Goal: Task Accomplishment & Management: Use online tool/utility

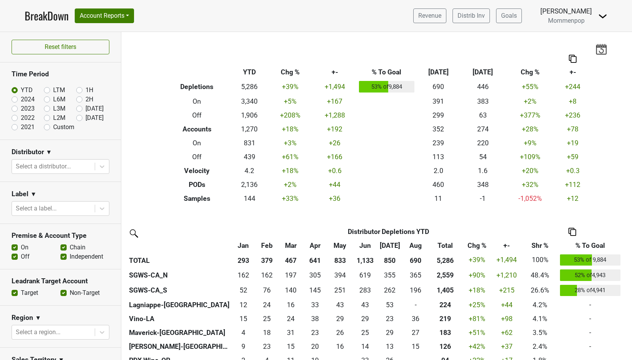
click at [597, 13] on div "Revenue Distrib Inv Goals Anne Cameron Mommenpop Control Center Open Leadrank L…" at bounding box center [507, 15] width 200 height 19
click at [603, 16] on img at bounding box center [602, 16] width 9 height 9
click at [587, 59] on link "Logout" at bounding box center [576, 56] width 61 height 12
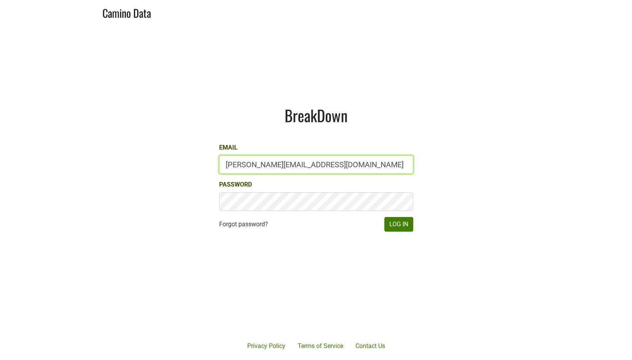
click at [285, 170] on input "[PERSON_NAME][EMAIL_ADDRESS][DOMAIN_NAME]" at bounding box center [316, 164] width 194 height 18
type input "[PERSON_NAME][EMAIL_ADDRESS][DOMAIN_NAME]"
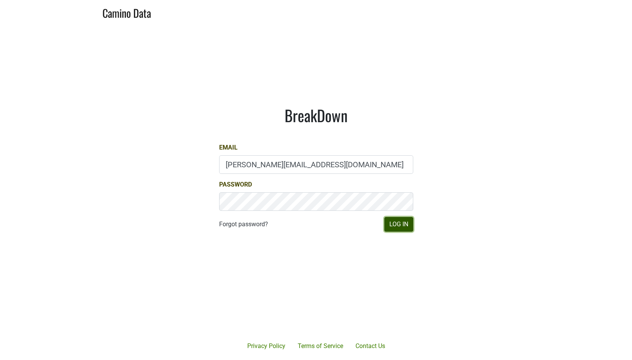
click at [400, 225] on button "Log In" at bounding box center [399, 224] width 29 height 15
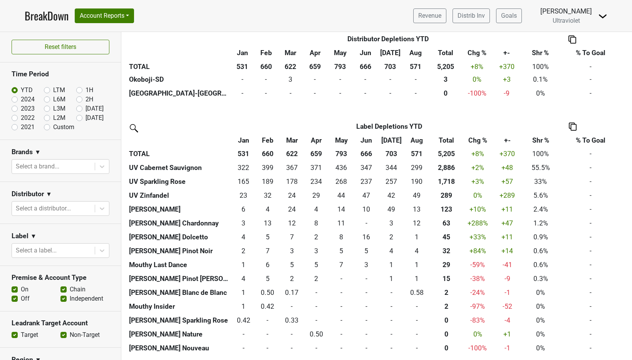
scroll to position [587, 0]
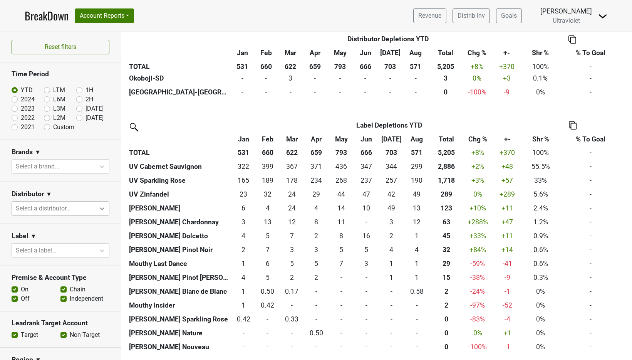
click at [100, 208] on icon at bounding box center [102, 208] width 5 height 3
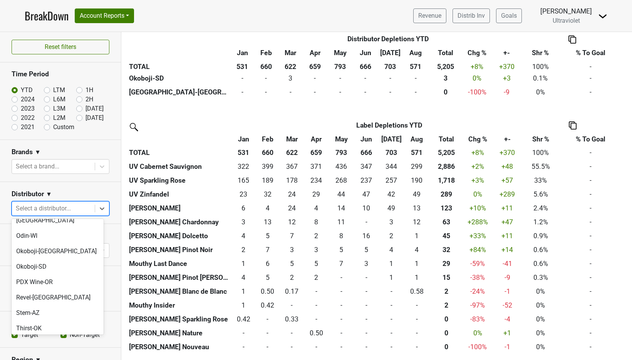
scroll to position [155, 0]
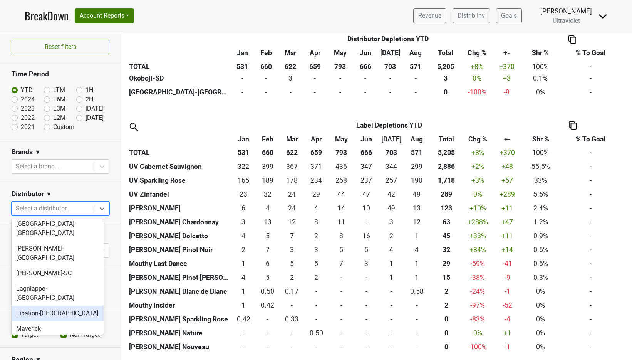
click at [52, 306] on div "Libation-[GEOGRAPHIC_DATA]" at bounding box center [58, 313] width 92 height 15
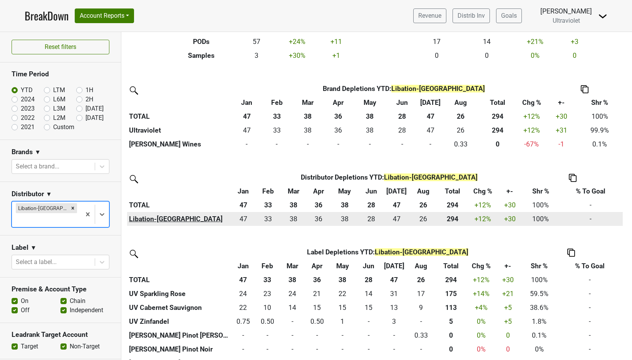
scroll to position [158, 0]
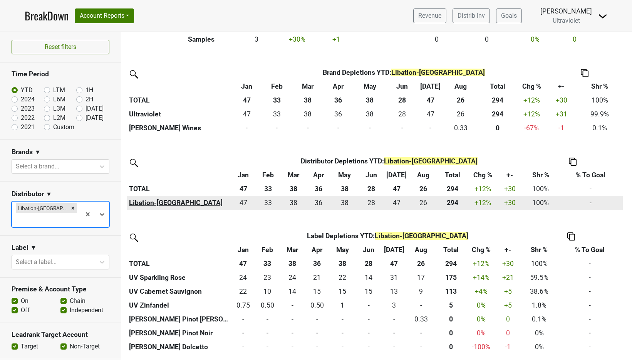
click at [155, 202] on th "Libation-[GEOGRAPHIC_DATA]" at bounding box center [179, 203] width 104 height 14
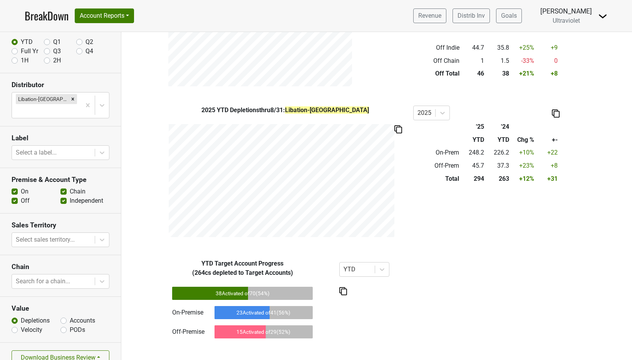
scroll to position [45, 0]
click at [70, 349] on button "Download Business Review" at bounding box center [61, 356] width 98 height 15
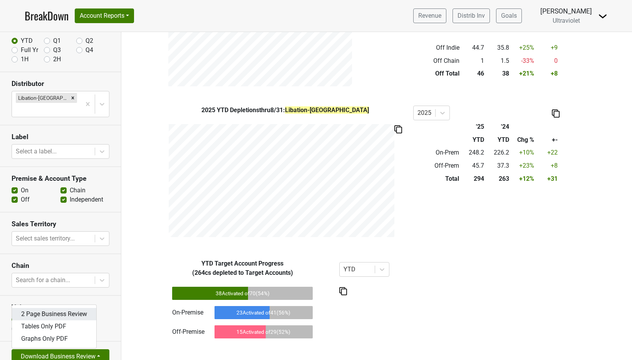
click at [73, 308] on link "2 Page Business Review" at bounding box center [54, 314] width 84 height 12
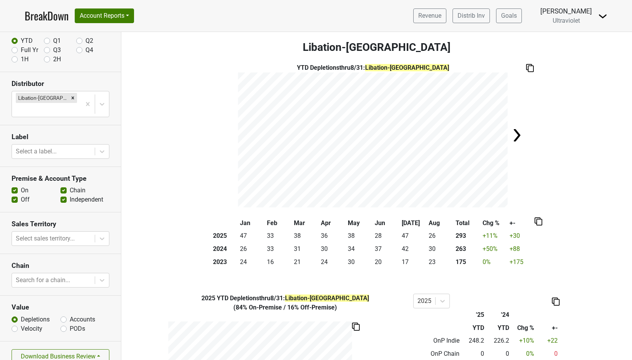
scroll to position [0, 0]
click at [110, 18] on button "Account Reports" at bounding box center [104, 15] width 59 height 15
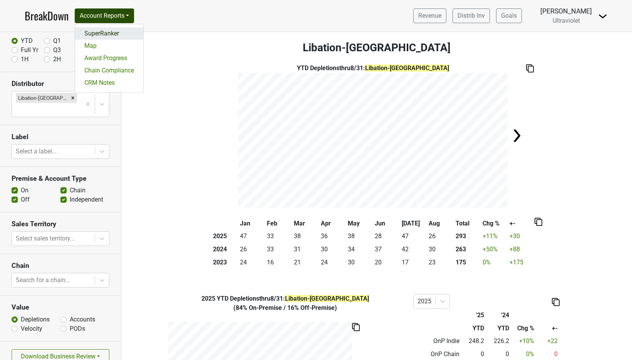
click at [104, 34] on link "SuperRanker" at bounding box center [109, 33] width 68 height 12
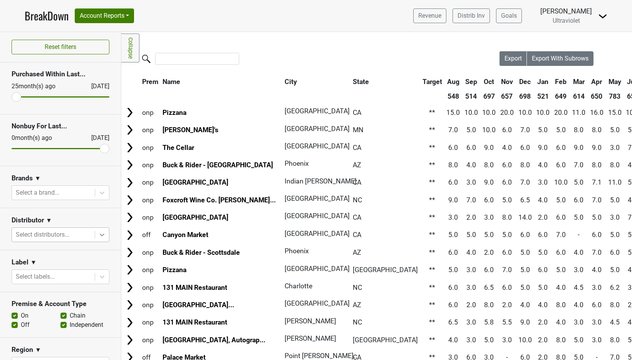
click at [98, 235] on icon at bounding box center [102, 235] width 8 height 8
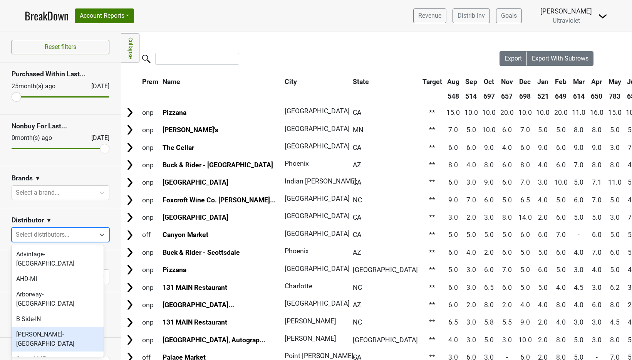
scroll to position [143, 0]
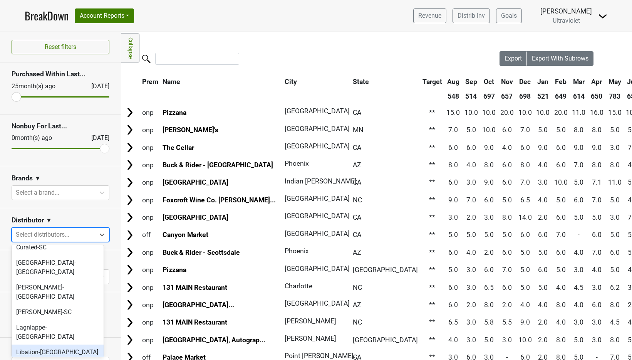
click at [56, 345] on div "Libation-[GEOGRAPHIC_DATA]" at bounding box center [58, 352] width 92 height 15
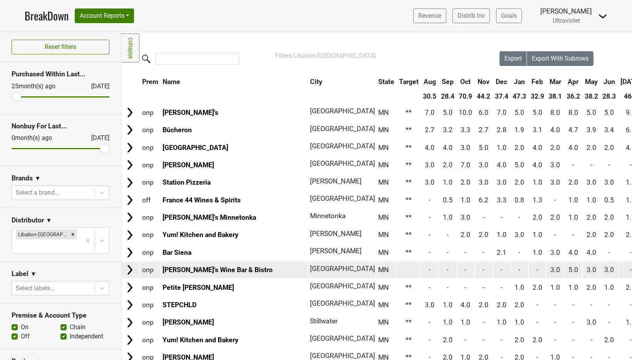
click at [397, 270] on td at bounding box center [409, 270] width 24 height 17
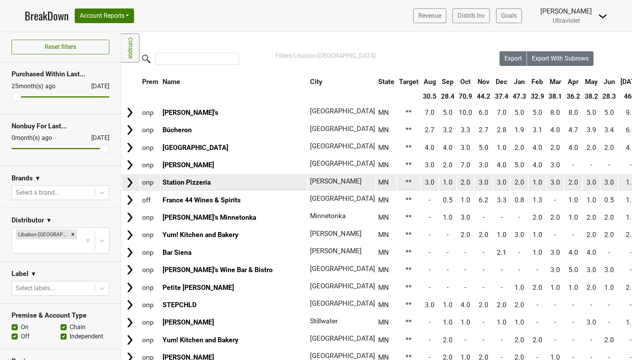
scroll to position [299, 0]
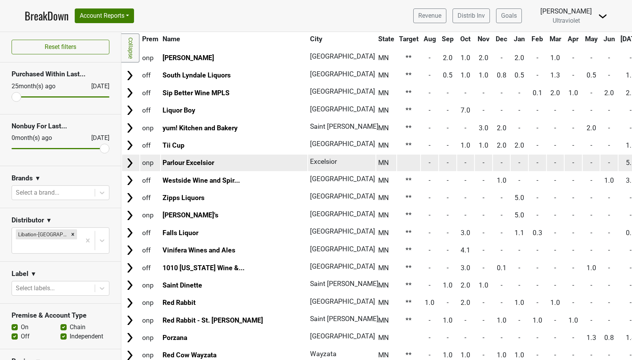
click at [397, 165] on td at bounding box center [409, 163] width 24 height 17
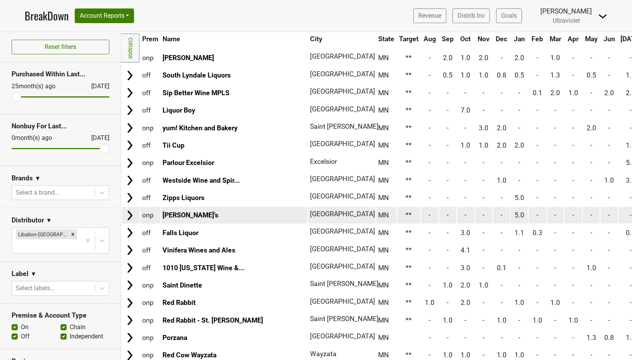
scroll to position [780, 0]
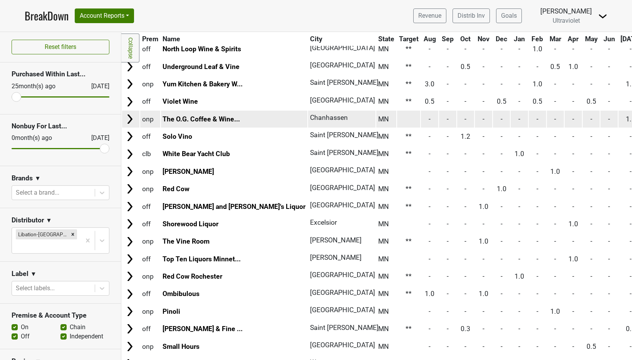
click at [397, 118] on td at bounding box center [409, 119] width 24 height 17
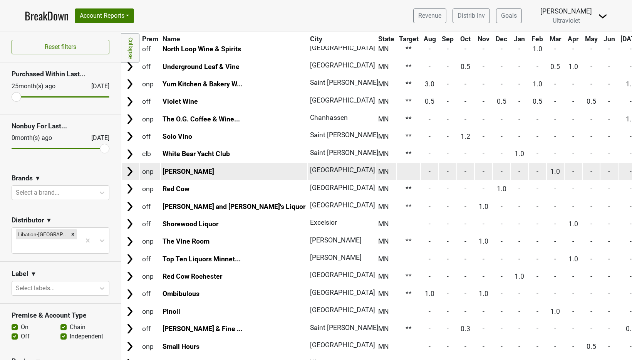
click at [397, 169] on td at bounding box center [409, 171] width 24 height 17
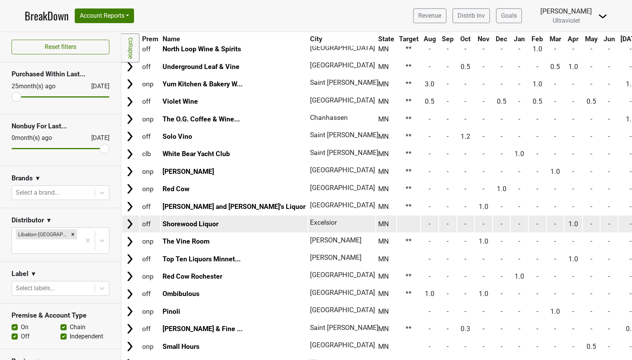
click at [397, 222] on td at bounding box center [409, 223] width 24 height 17
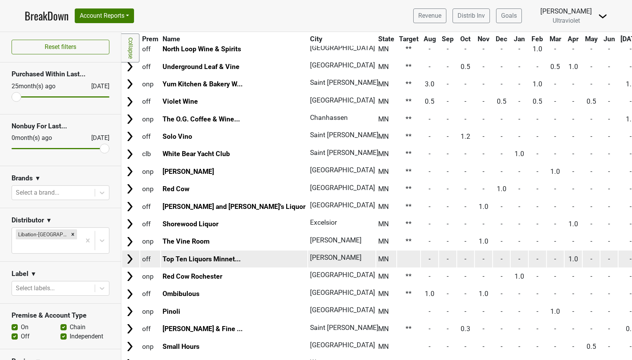
click at [397, 260] on td at bounding box center [409, 258] width 24 height 17
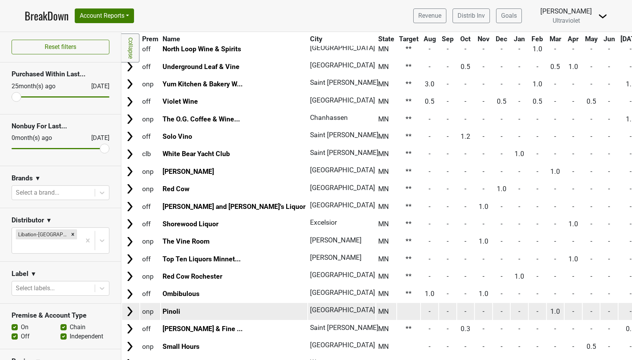
click at [397, 311] on td at bounding box center [409, 311] width 24 height 17
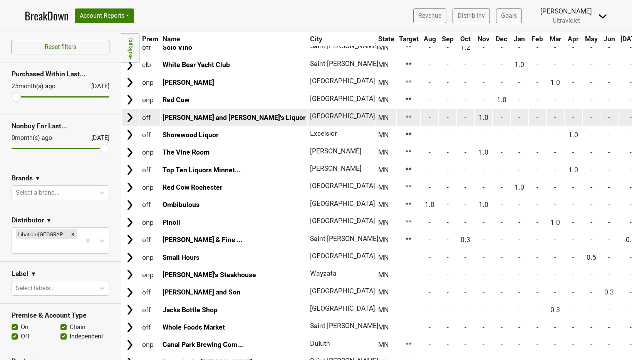
scroll to position [924, 0]
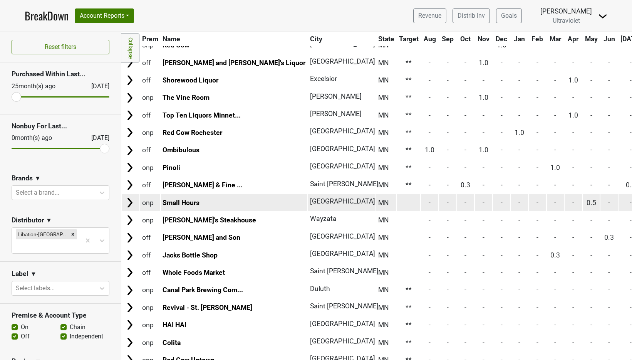
click at [397, 202] on td at bounding box center [409, 202] width 24 height 17
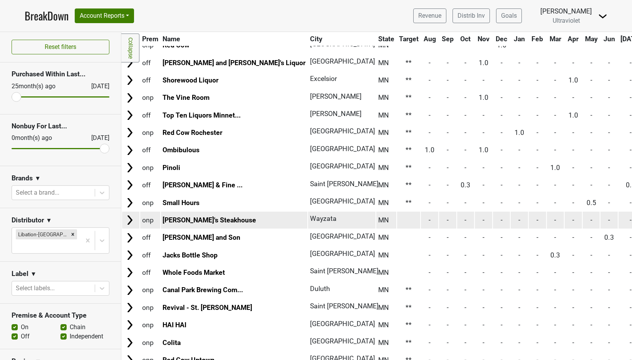
click at [397, 222] on td at bounding box center [409, 220] width 24 height 17
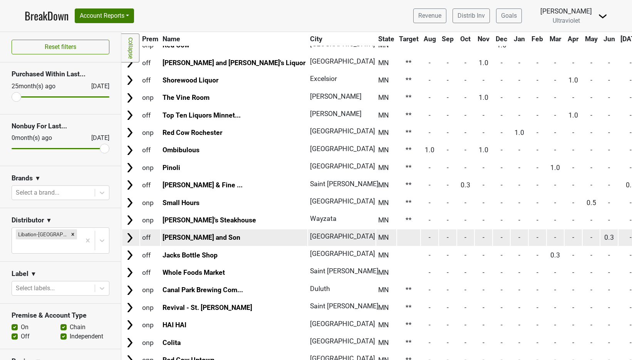
click at [397, 240] on td at bounding box center [409, 237] width 24 height 17
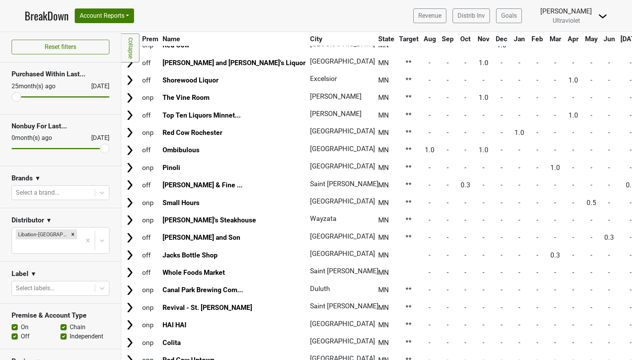
click at [397, 258] on td at bounding box center [409, 255] width 24 height 17
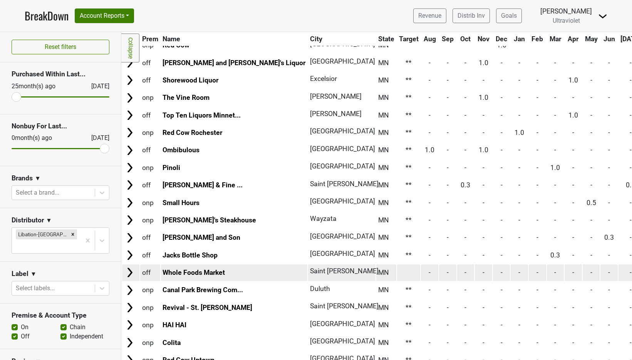
click at [397, 273] on td at bounding box center [409, 272] width 24 height 17
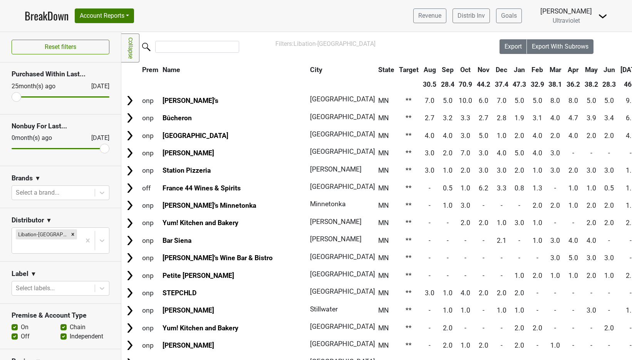
scroll to position [0, 0]
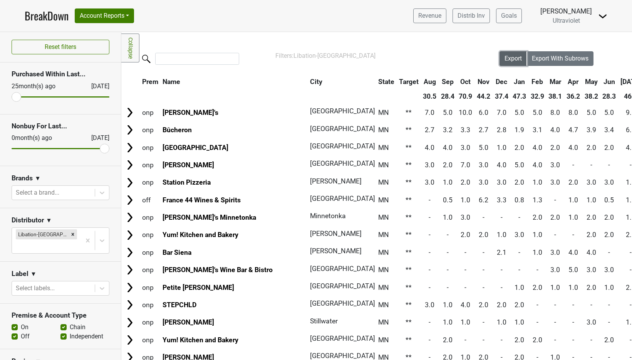
click at [510, 60] on span "Export" at bounding box center [513, 58] width 17 height 7
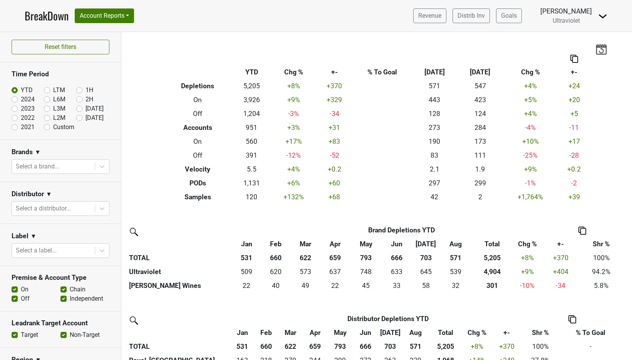
click at [602, 18] on img at bounding box center [602, 16] width 9 height 9
click at [585, 50] on link "Logout" at bounding box center [576, 56] width 61 height 12
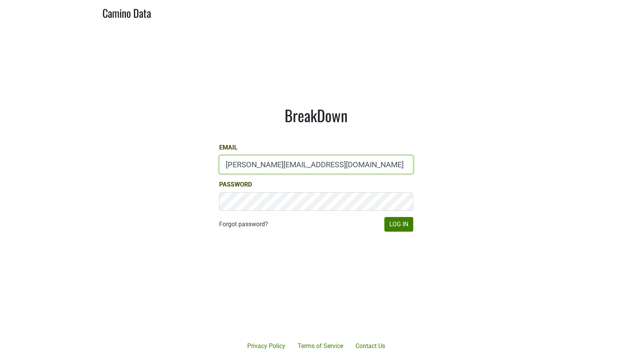
click at [282, 165] on input "[PERSON_NAME][EMAIL_ADDRESS][DOMAIN_NAME]" at bounding box center [316, 164] width 194 height 18
type input "[PERSON_NAME][EMAIL_ADDRESS][DOMAIN_NAME]"
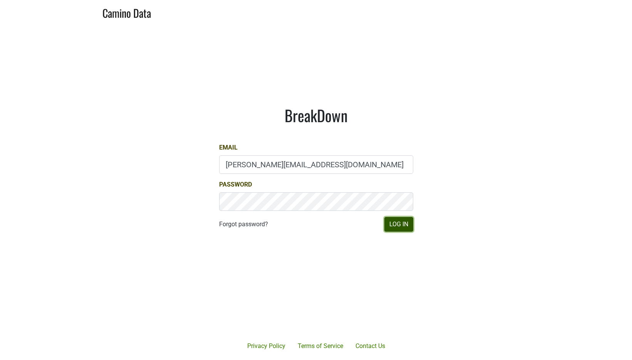
click at [397, 227] on button "Log In" at bounding box center [399, 224] width 29 height 15
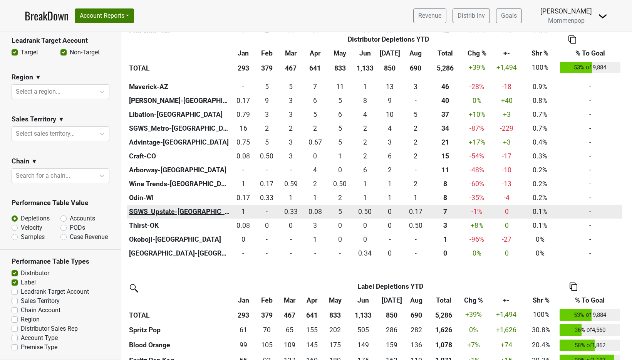
scroll to position [254, 0]
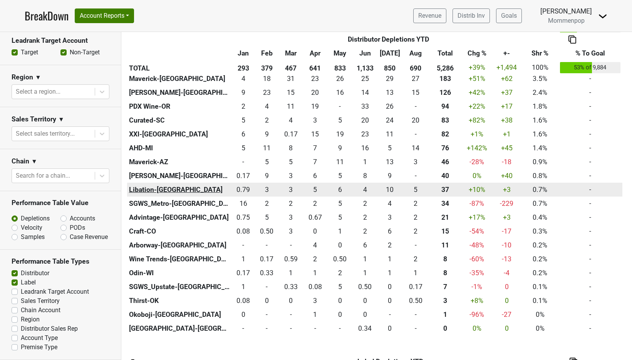
click at [159, 189] on th "Libation-[GEOGRAPHIC_DATA]" at bounding box center [179, 190] width 104 height 14
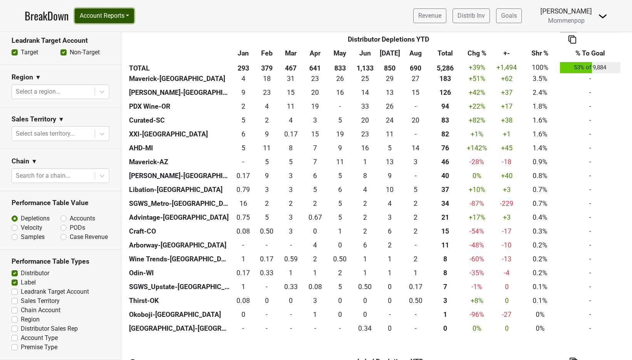
click at [108, 12] on button "Account Reports" at bounding box center [104, 15] width 59 height 15
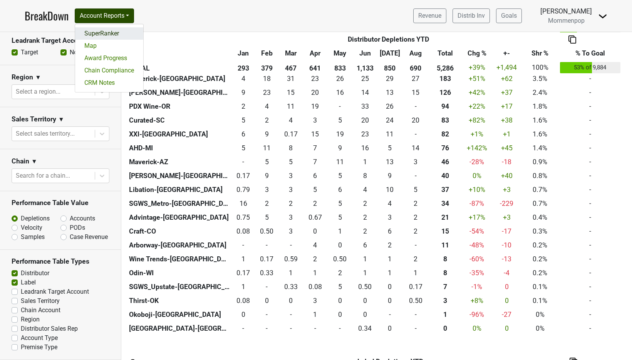
click at [104, 28] on link "SuperRanker" at bounding box center [109, 33] width 68 height 12
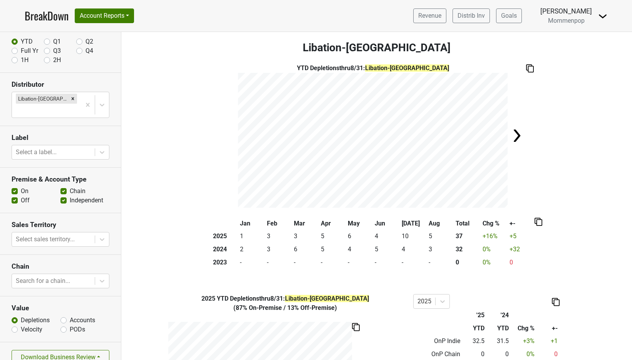
scroll to position [45, 0]
click at [64, 349] on button "Download Business Review" at bounding box center [61, 356] width 98 height 15
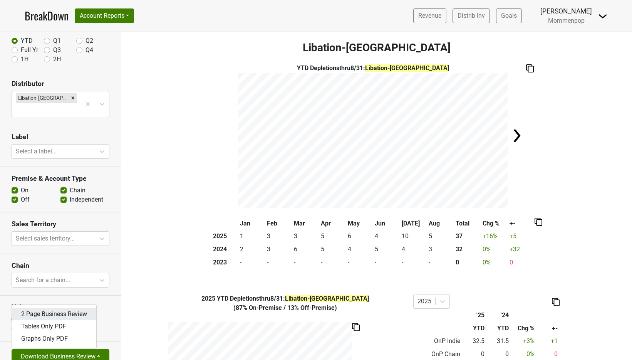
click at [64, 308] on link "2 Page Business Review" at bounding box center [54, 314] width 84 height 12
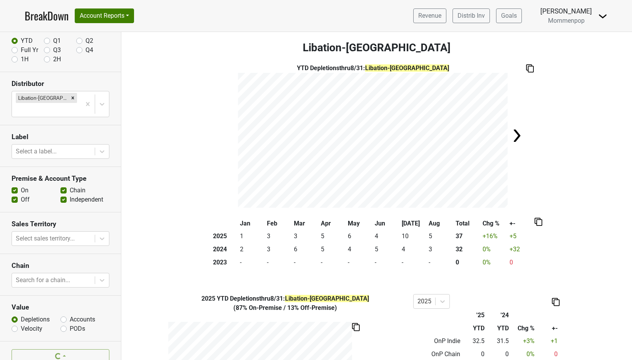
scroll to position [0, 0]
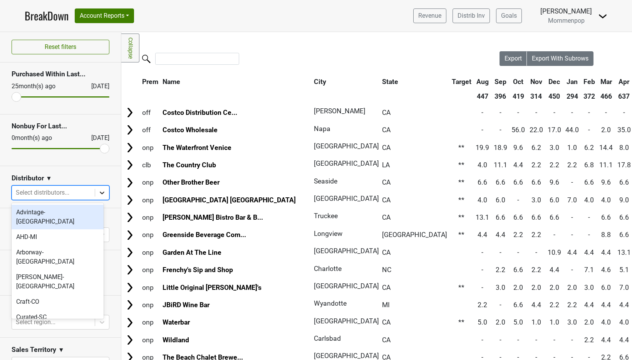
click at [100, 193] on icon at bounding box center [102, 193] width 5 height 3
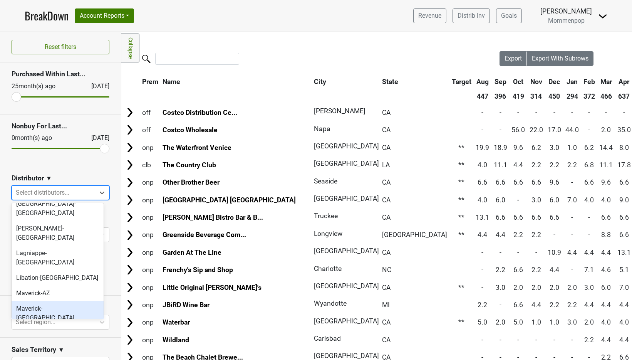
scroll to position [128, 0]
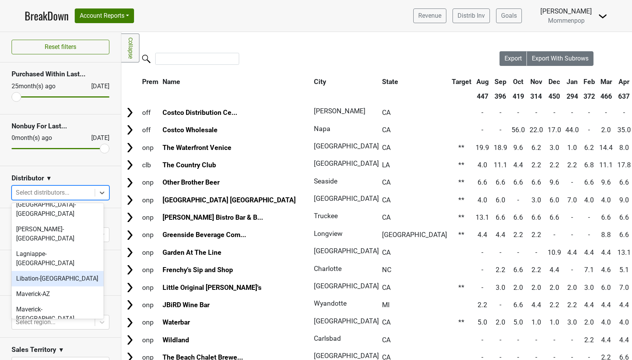
click at [55, 271] on div "Libation-[GEOGRAPHIC_DATA]" at bounding box center [58, 278] width 92 height 15
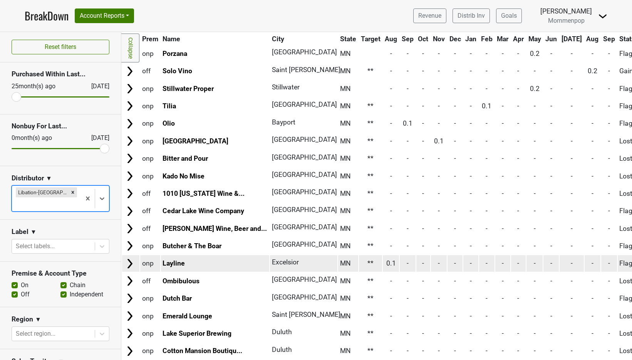
scroll to position [376, 0]
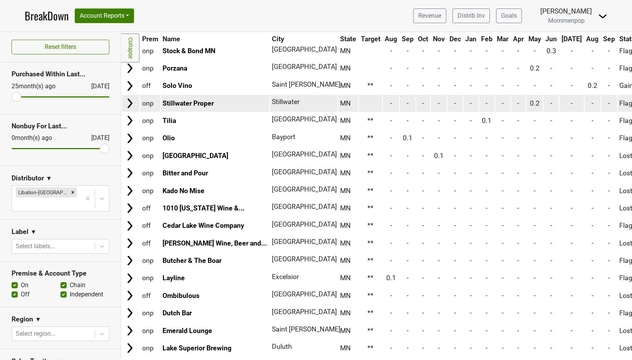
click at [359, 100] on td at bounding box center [371, 103] width 24 height 17
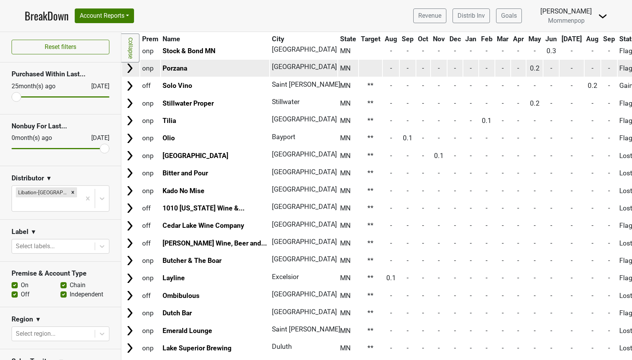
click at [359, 71] on td at bounding box center [371, 68] width 24 height 17
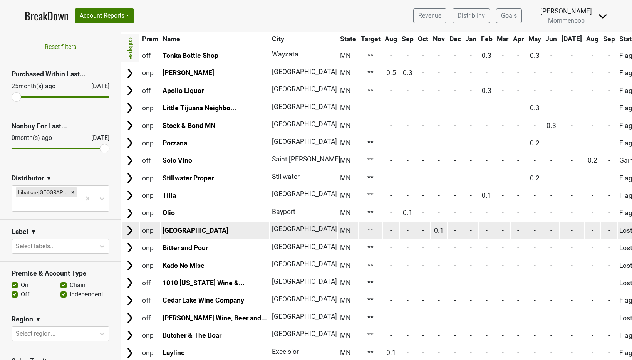
scroll to position [91, 0]
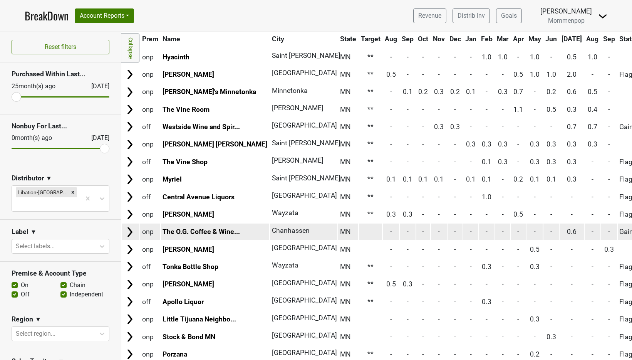
click at [359, 237] on td at bounding box center [371, 232] width 24 height 17
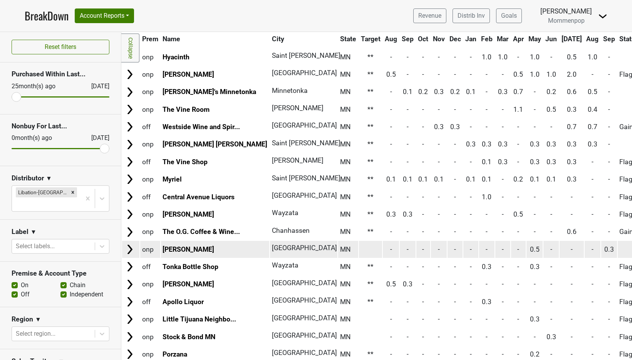
click at [359, 249] on td at bounding box center [371, 249] width 24 height 17
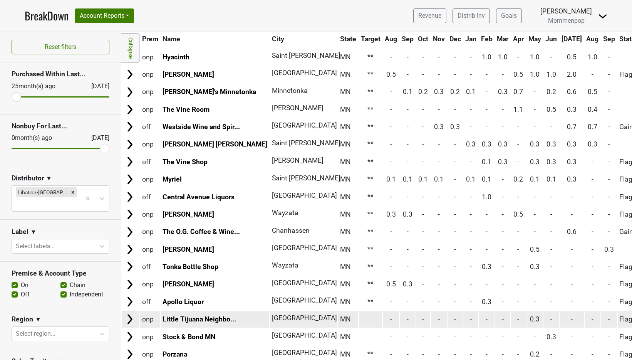
click at [359, 317] on td at bounding box center [371, 319] width 24 height 17
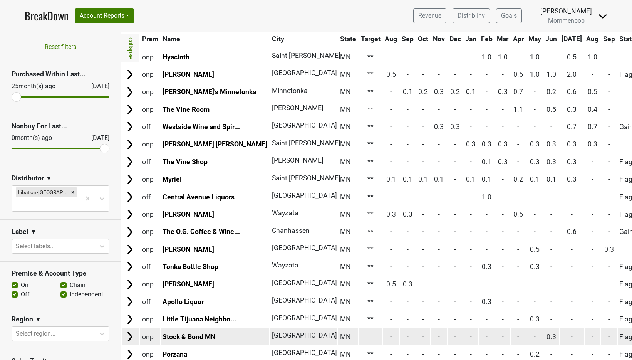
click at [359, 333] on td at bounding box center [371, 336] width 24 height 17
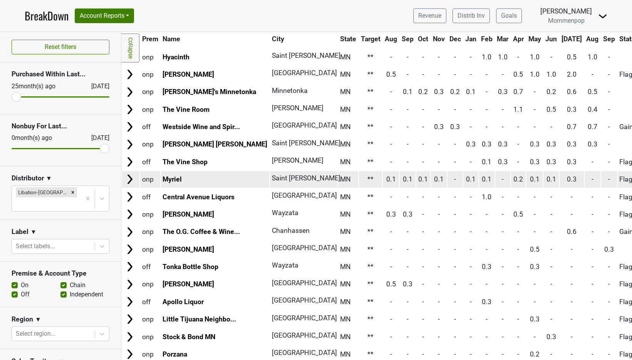
scroll to position [0, 0]
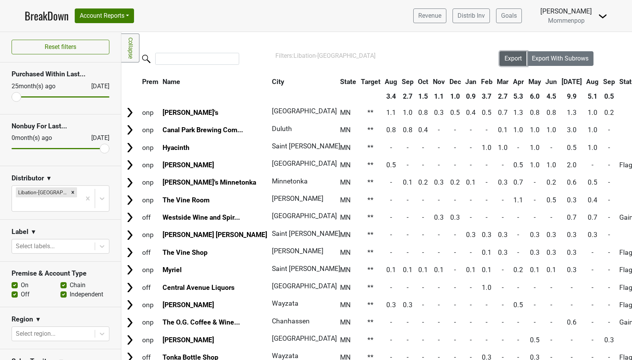
click at [505, 57] on span "Export" at bounding box center [513, 58] width 17 height 7
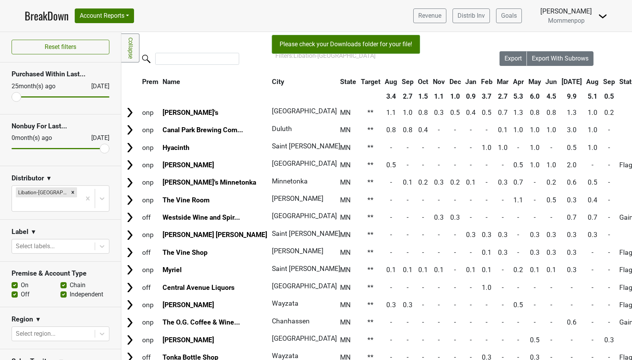
click at [473, 0] on nav "BreakDown Account Reports SuperRanker Map Award Progress Chain Compliance CRM N…" at bounding box center [315, 16] width 595 height 32
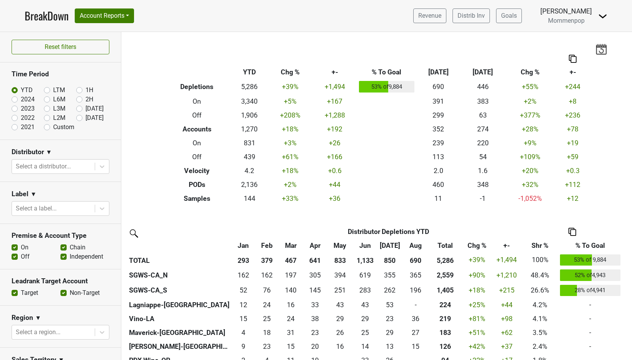
click at [602, 15] on img at bounding box center [602, 16] width 9 height 9
click at [593, 51] on link "Logout" at bounding box center [576, 56] width 61 height 12
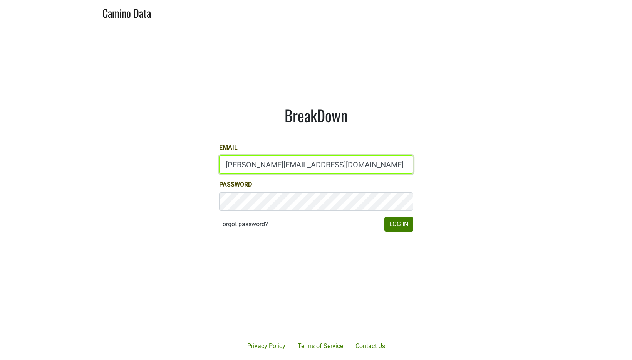
click at [317, 158] on input "anne@mommenpop.com" at bounding box center [316, 164] width 194 height 18
type input "anne@poewines.com"
click at [415, 222] on div "BreakDown Email anne@poewines.com Password Forgot password? Log In" at bounding box center [316, 168] width 231 height 163
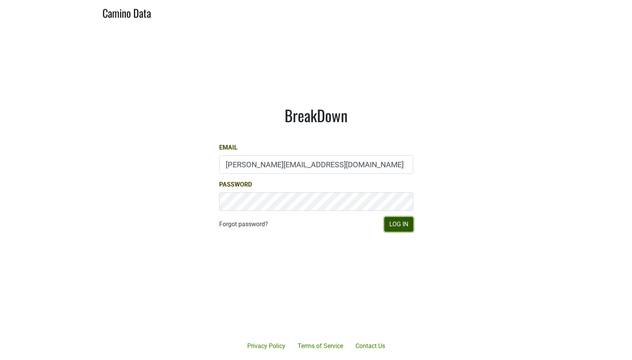
click at [399, 226] on button "Log In" at bounding box center [399, 224] width 29 height 15
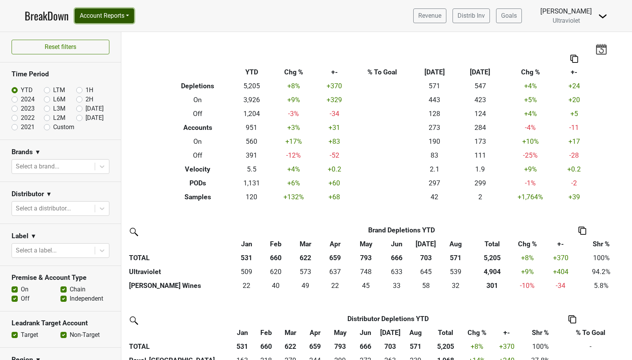
click at [124, 20] on button "Account Reports" at bounding box center [104, 15] width 59 height 15
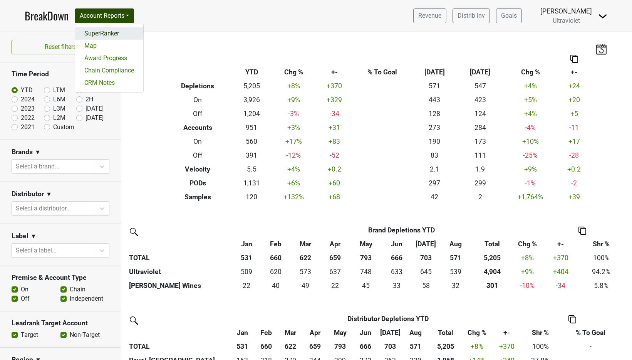
click at [120, 34] on link "SuperRanker" at bounding box center [109, 33] width 68 height 12
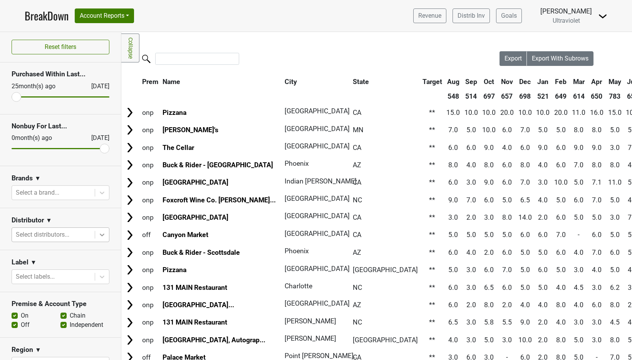
click at [98, 234] on icon at bounding box center [102, 235] width 8 height 8
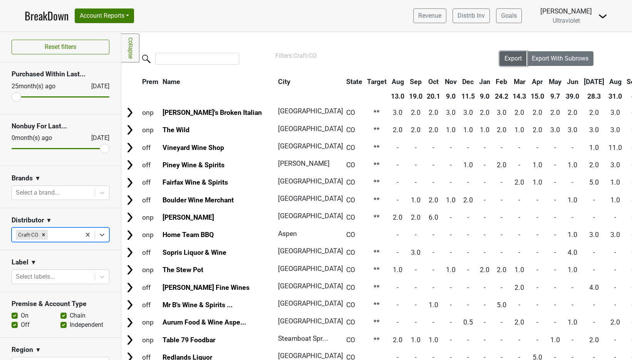
click at [508, 56] on span "Export" at bounding box center [513, 58] width 17 height 7
